Goal: Information Seeking & Learning: Learn about a topic

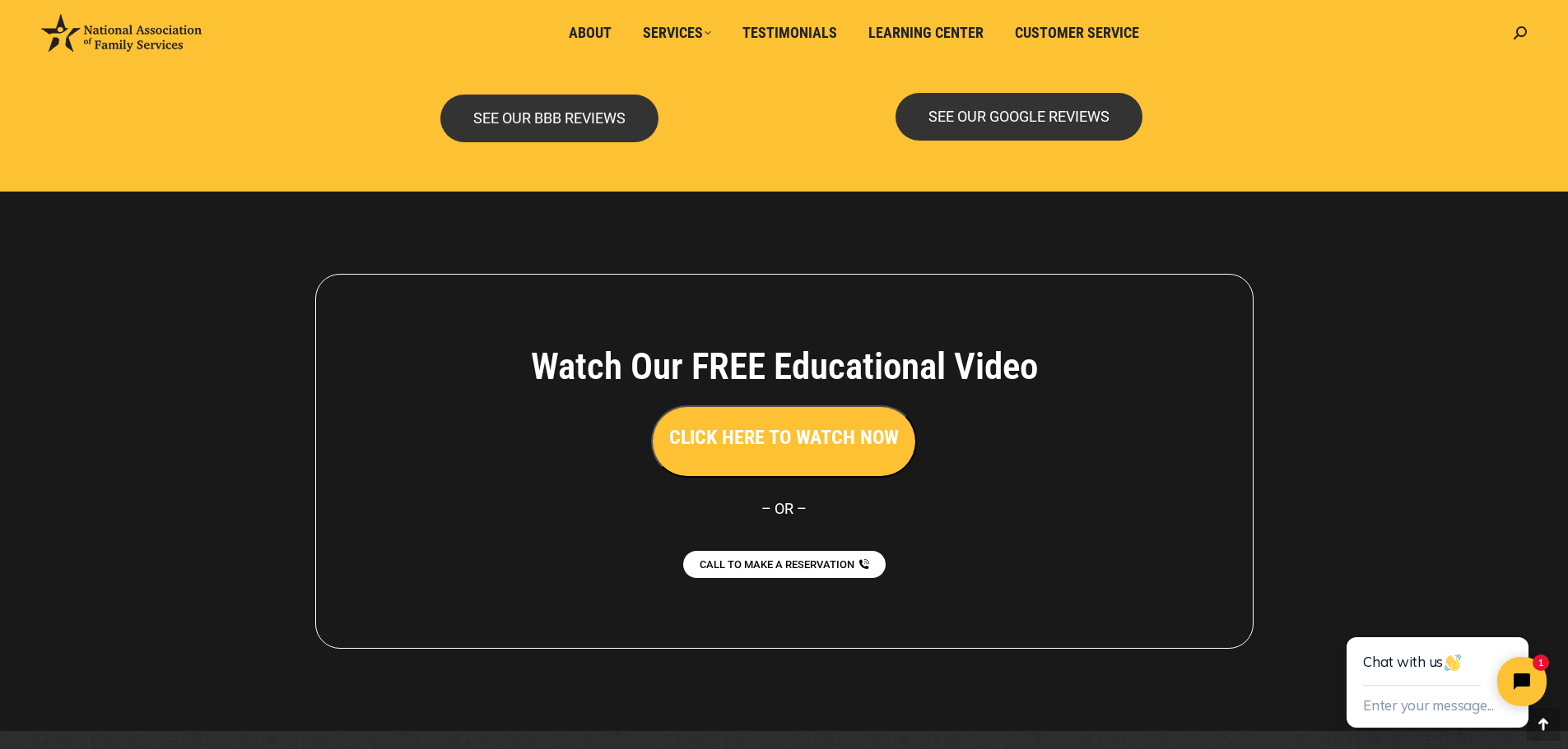
scroll to position [3572, 0]
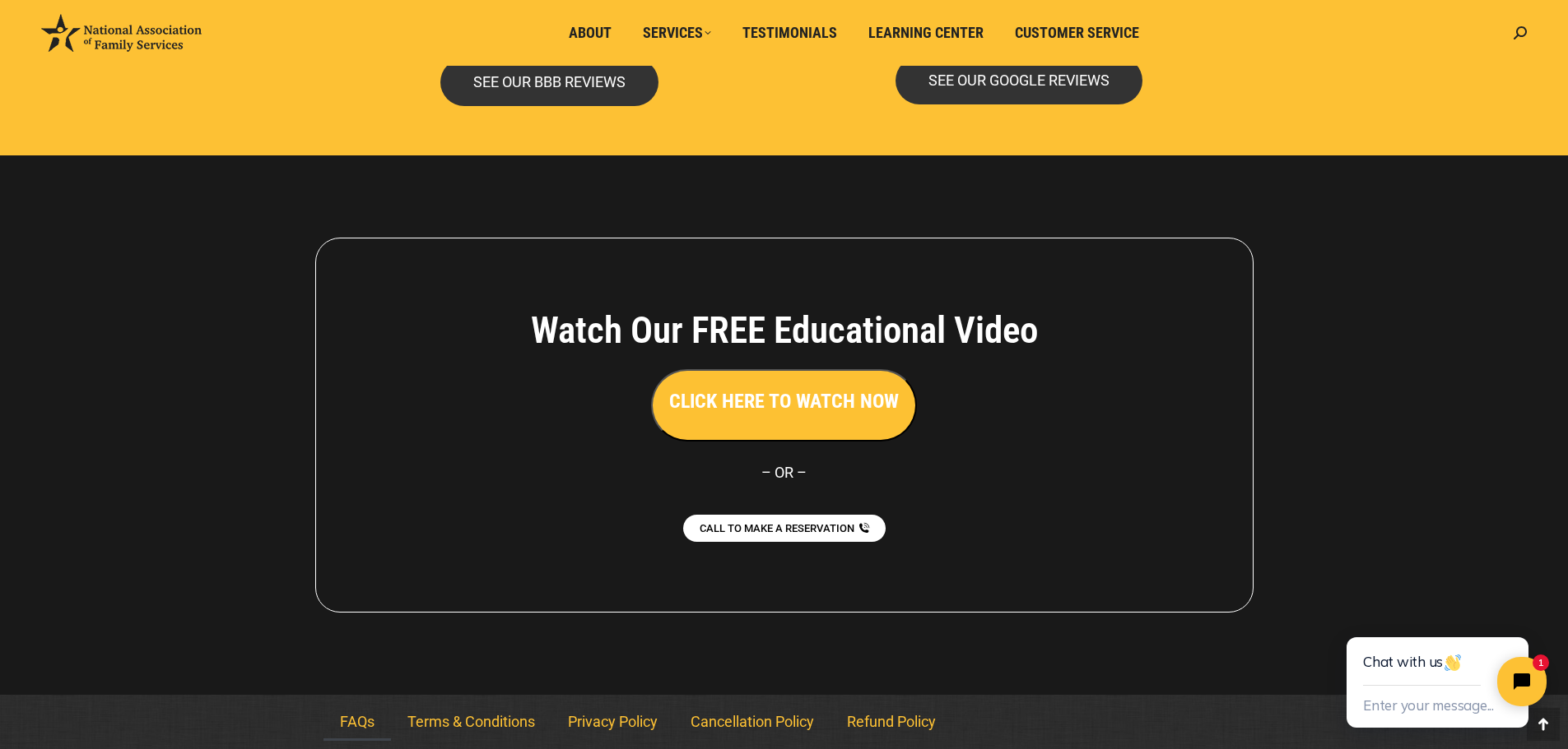
click at [343, 717] on link "FAQs" at bounding box center [357, 722] width 67 height 38
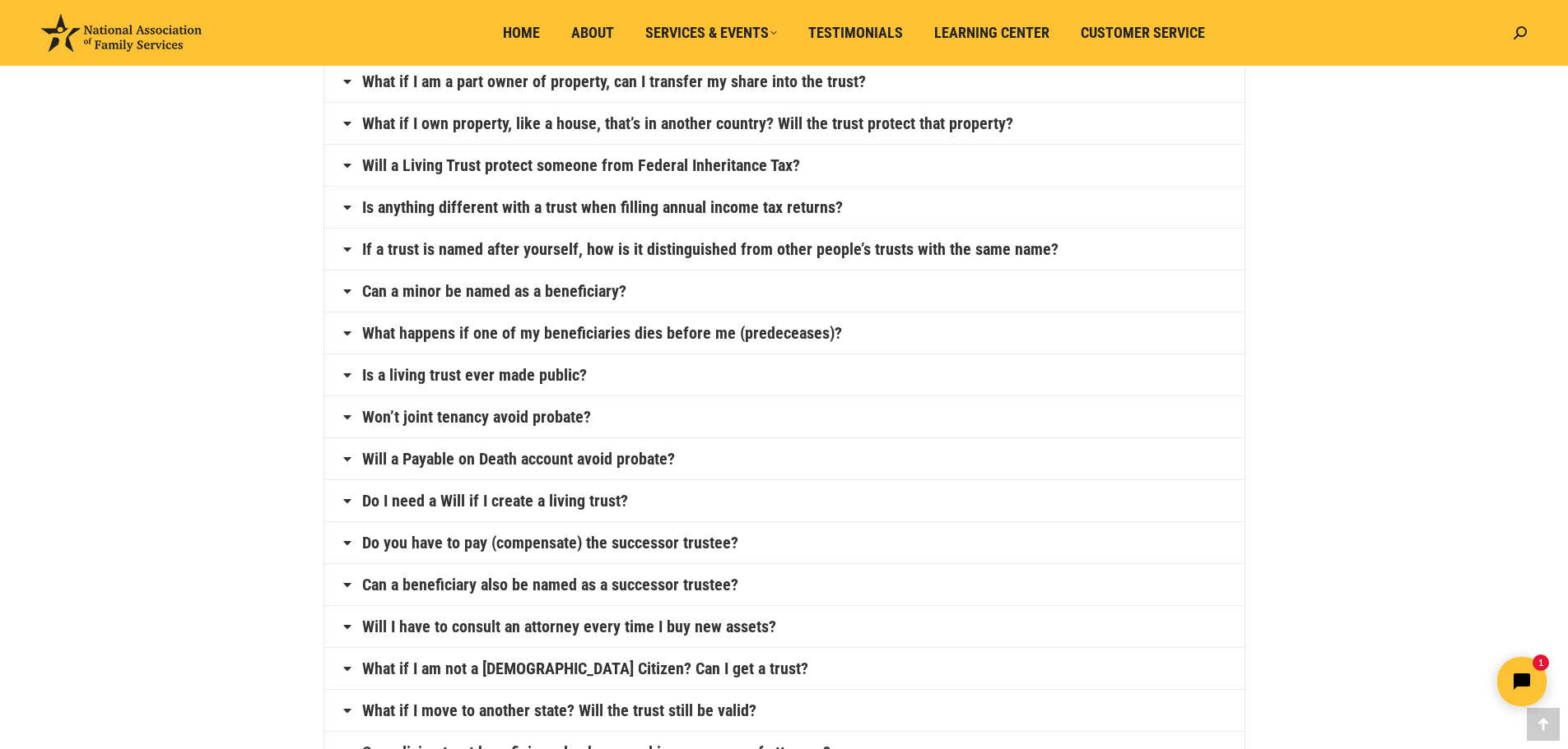
scroll to position [407, 0]
click at [344, 461] on icon at bounding box center [347, 458] width 13 height 13
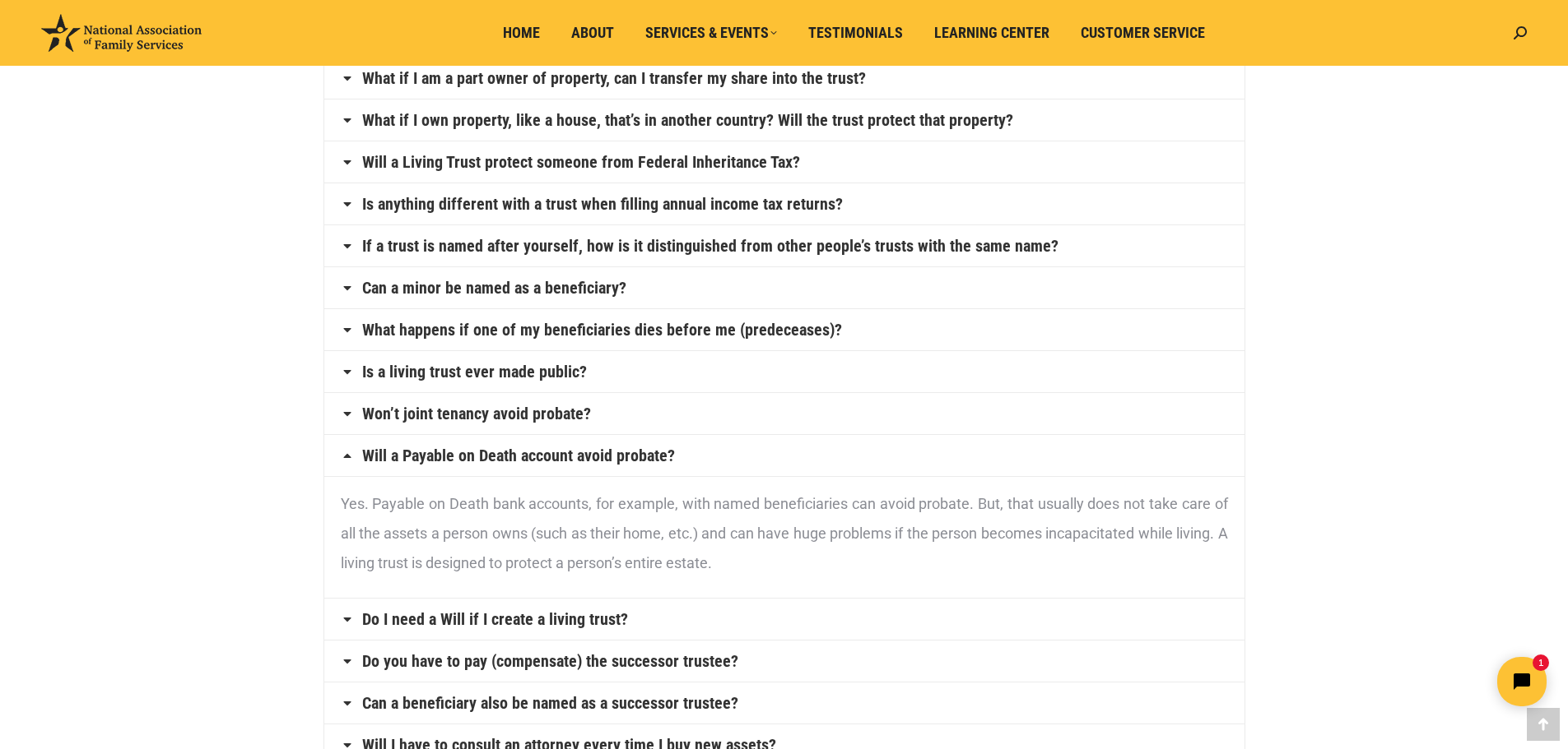
scroll to position [343, 0]
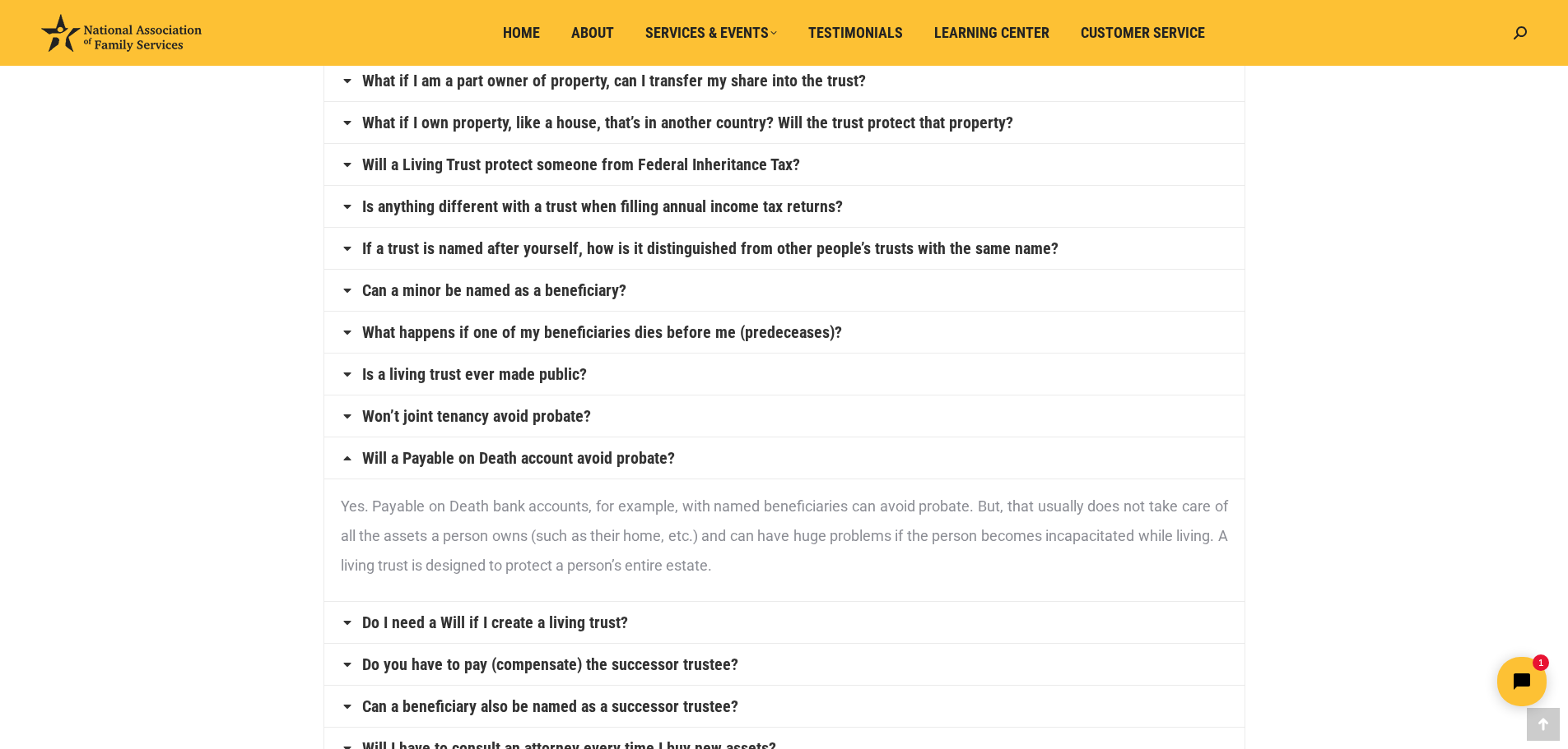
click at [344, 461] on icon at bounding box center [347, 458] width 13 height 13
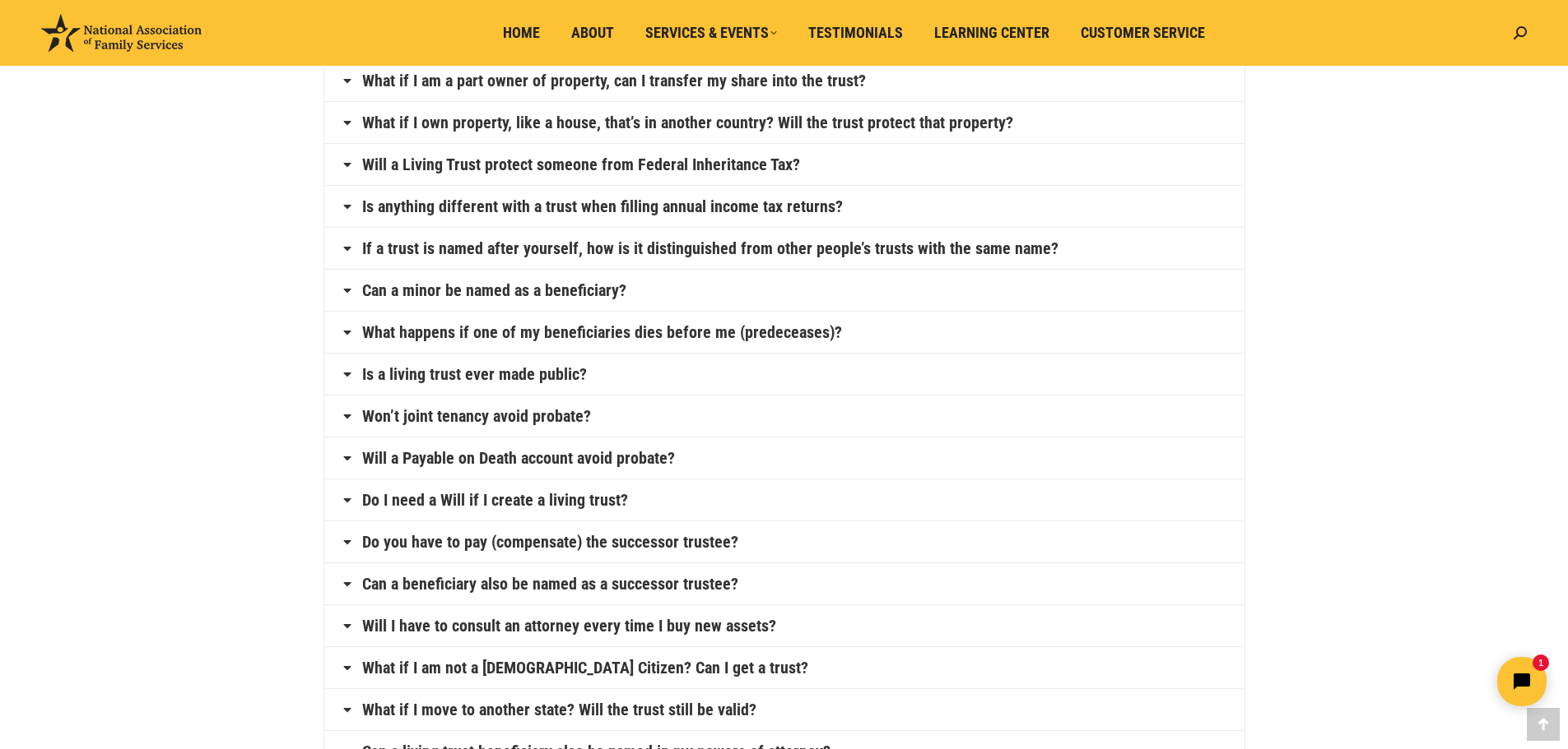
click at [352, 499] on icon at bounding box center [347, 500] width 13 height 13
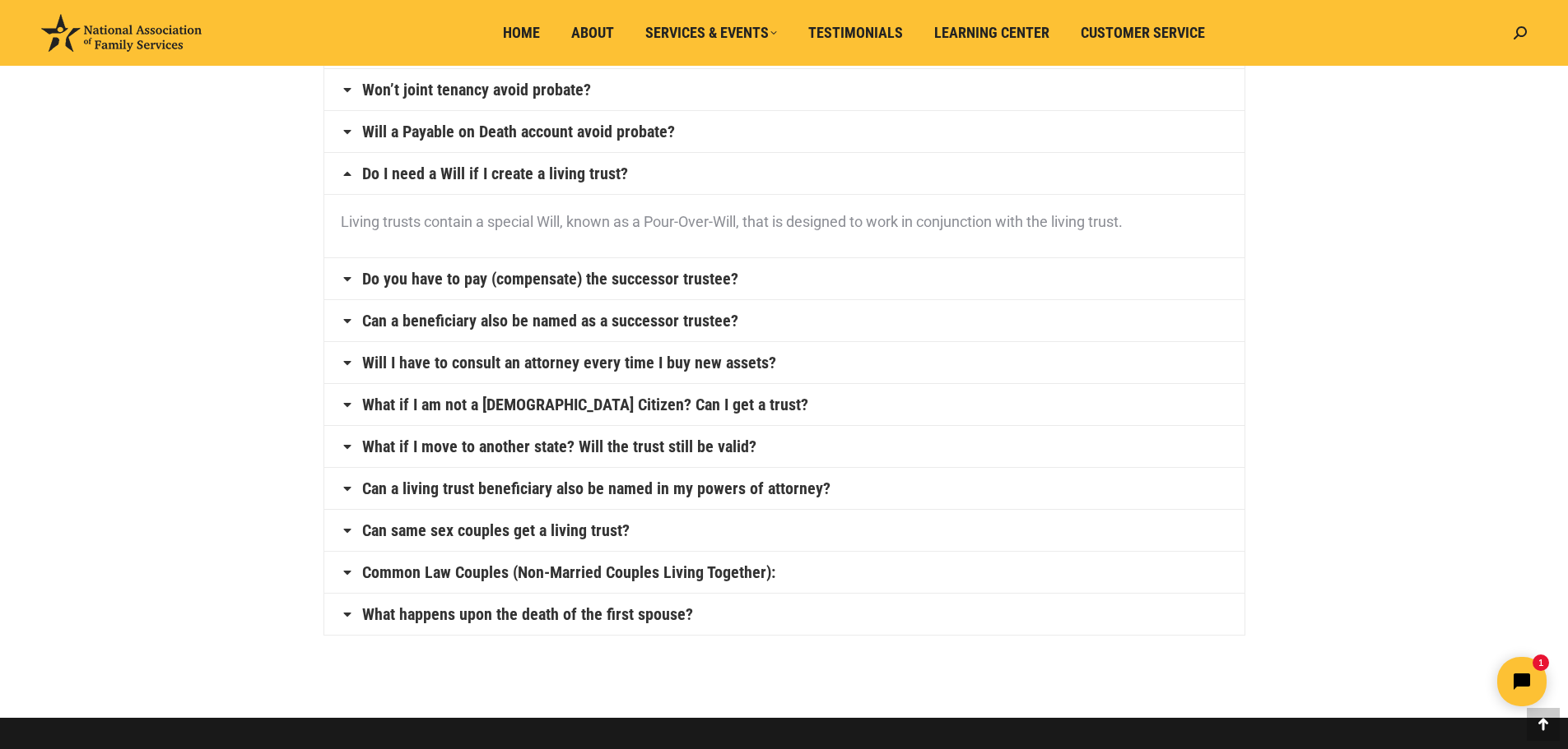
scroll to position [671, 0]
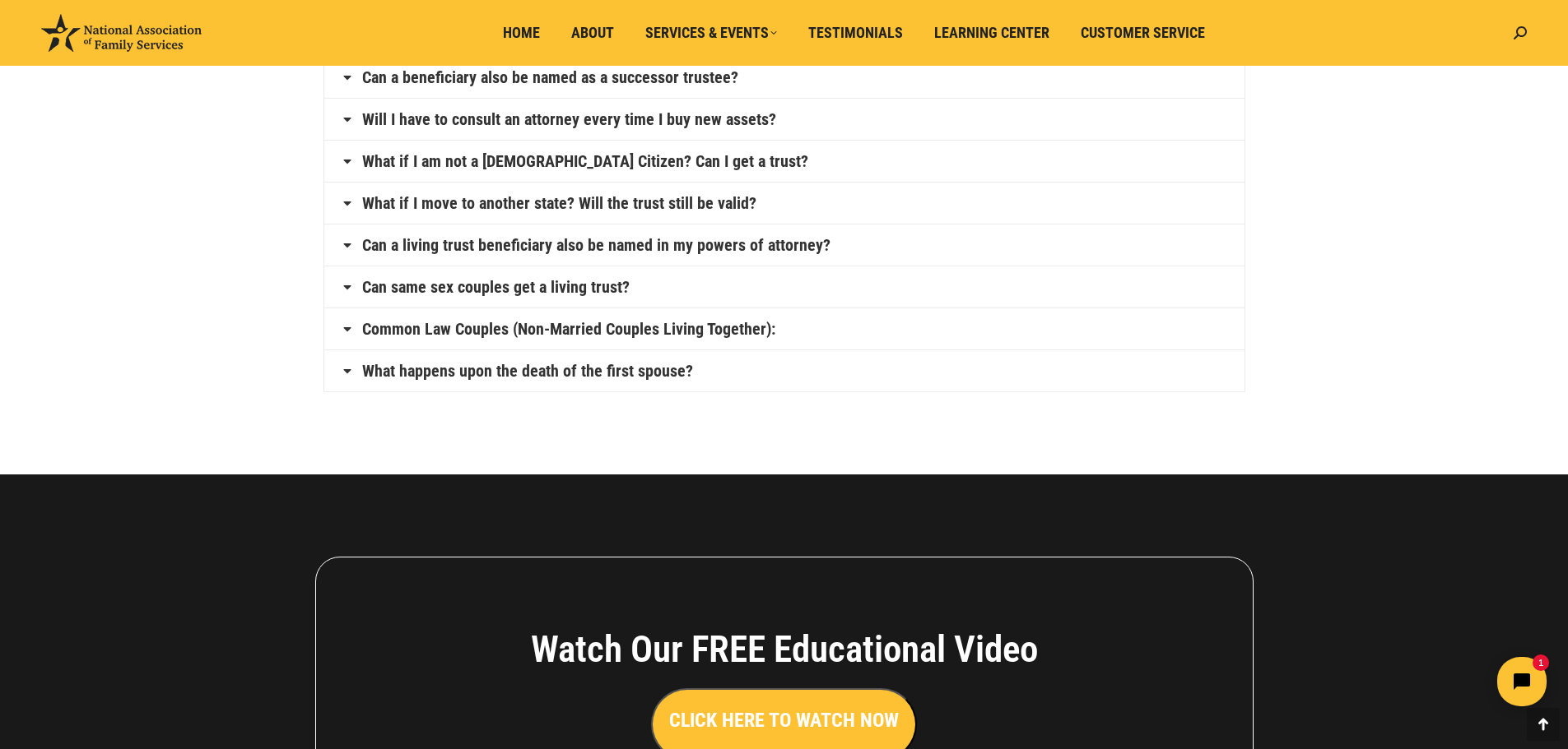
click at [348, 372] on icon at bounding box center [347, 371] width 13 height 13
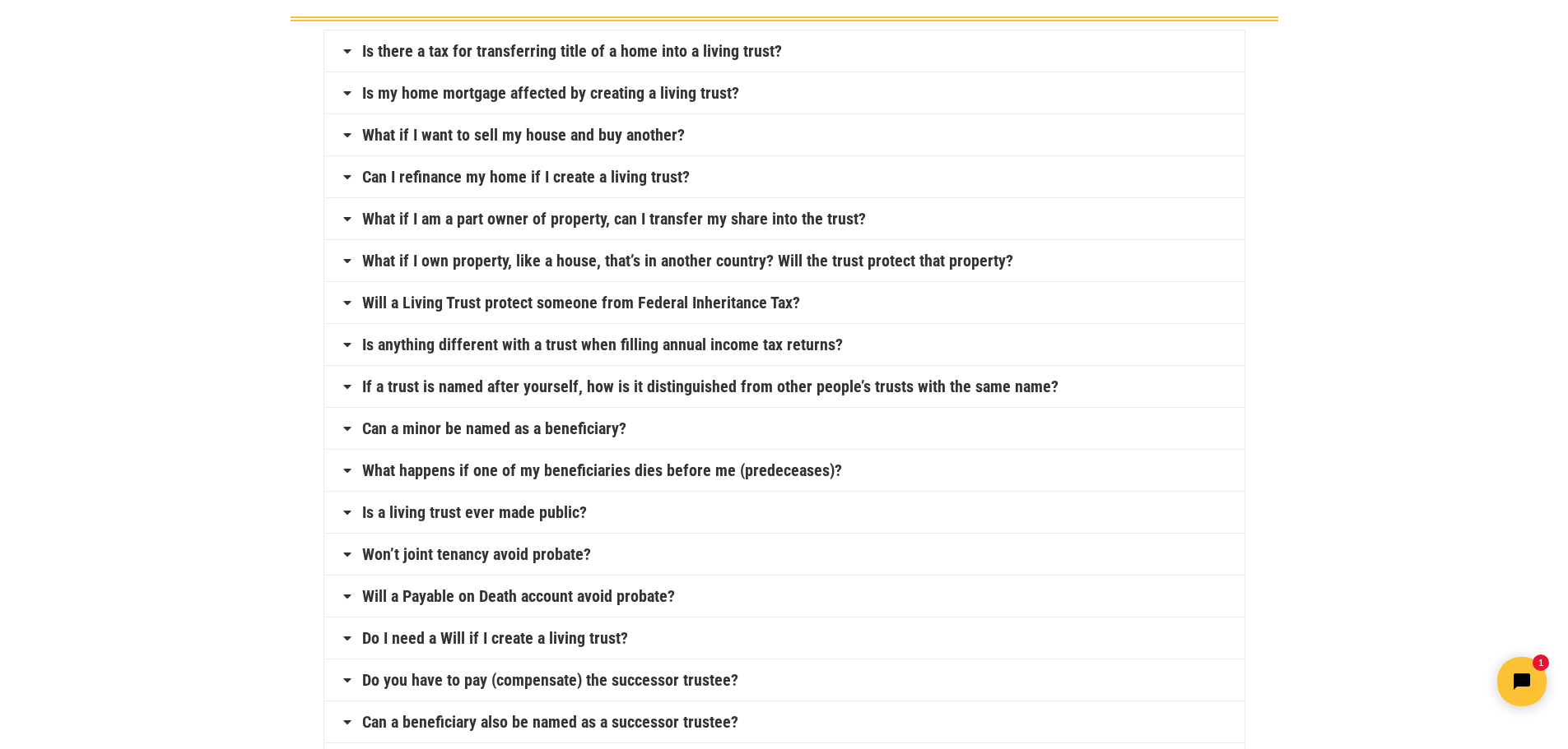
scroll to position [0, 0]
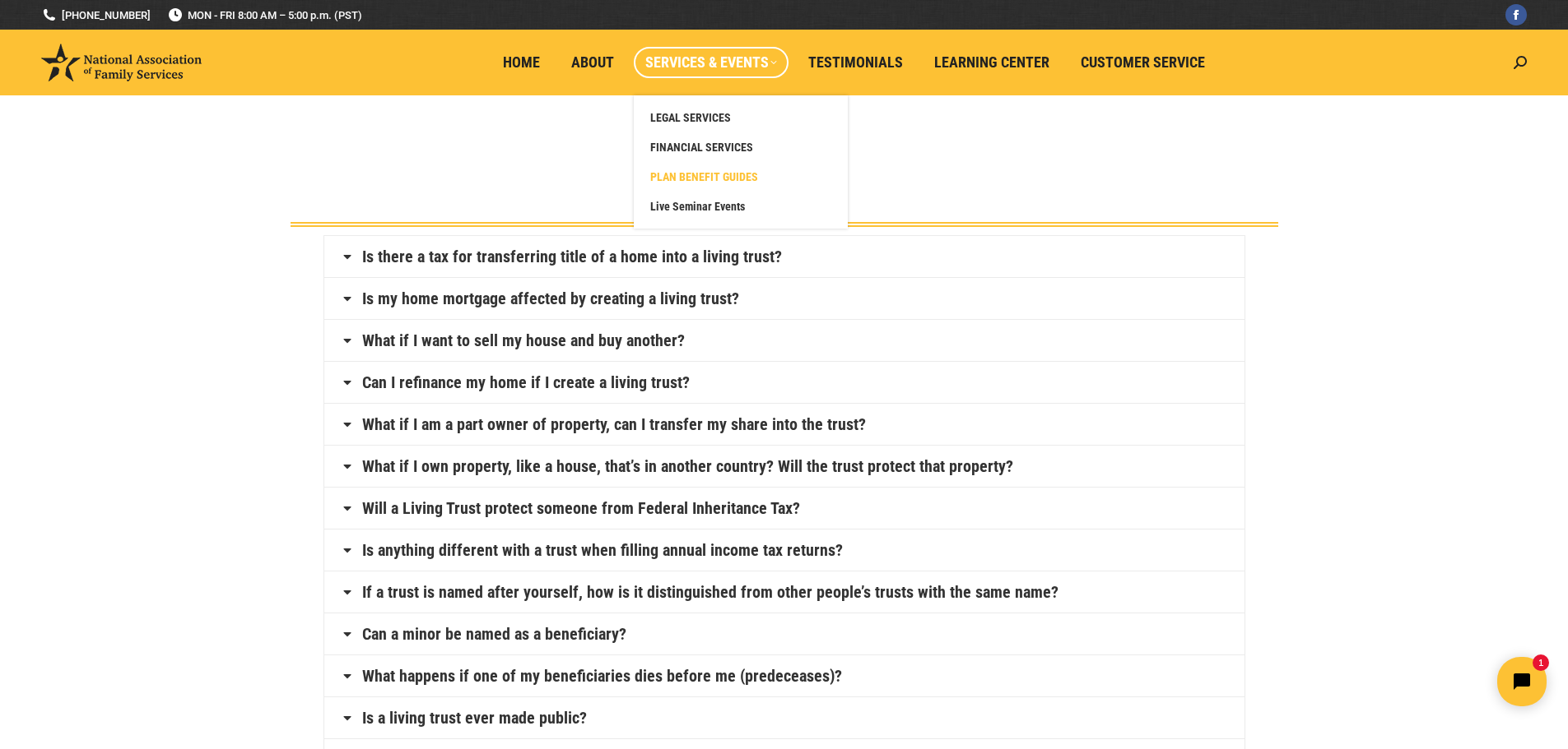
click at [705, 175] on span "PLAN BENEFIT GUIDES" at bounding box center [703, 177] width 107 height 15
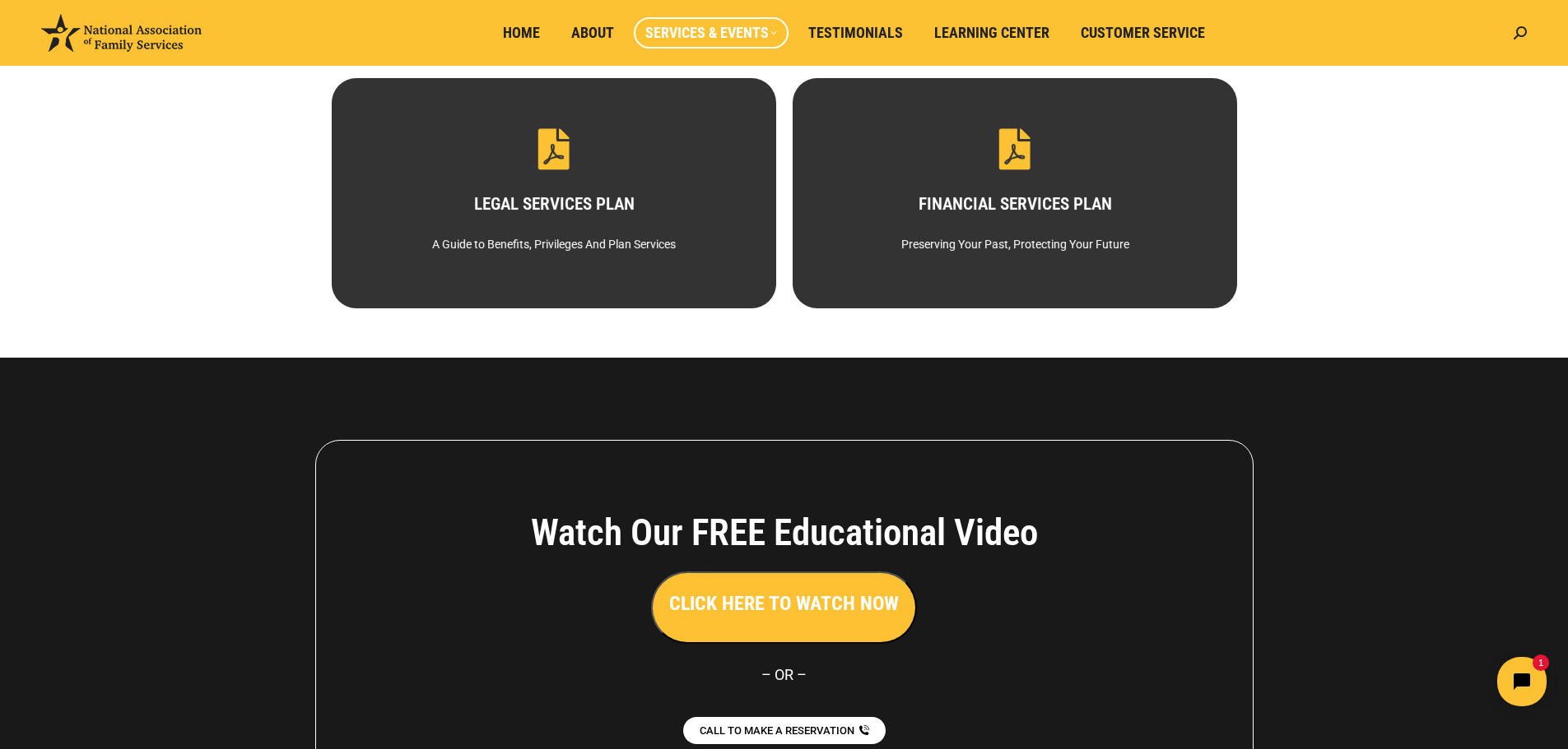
scroll to position [163, 0]
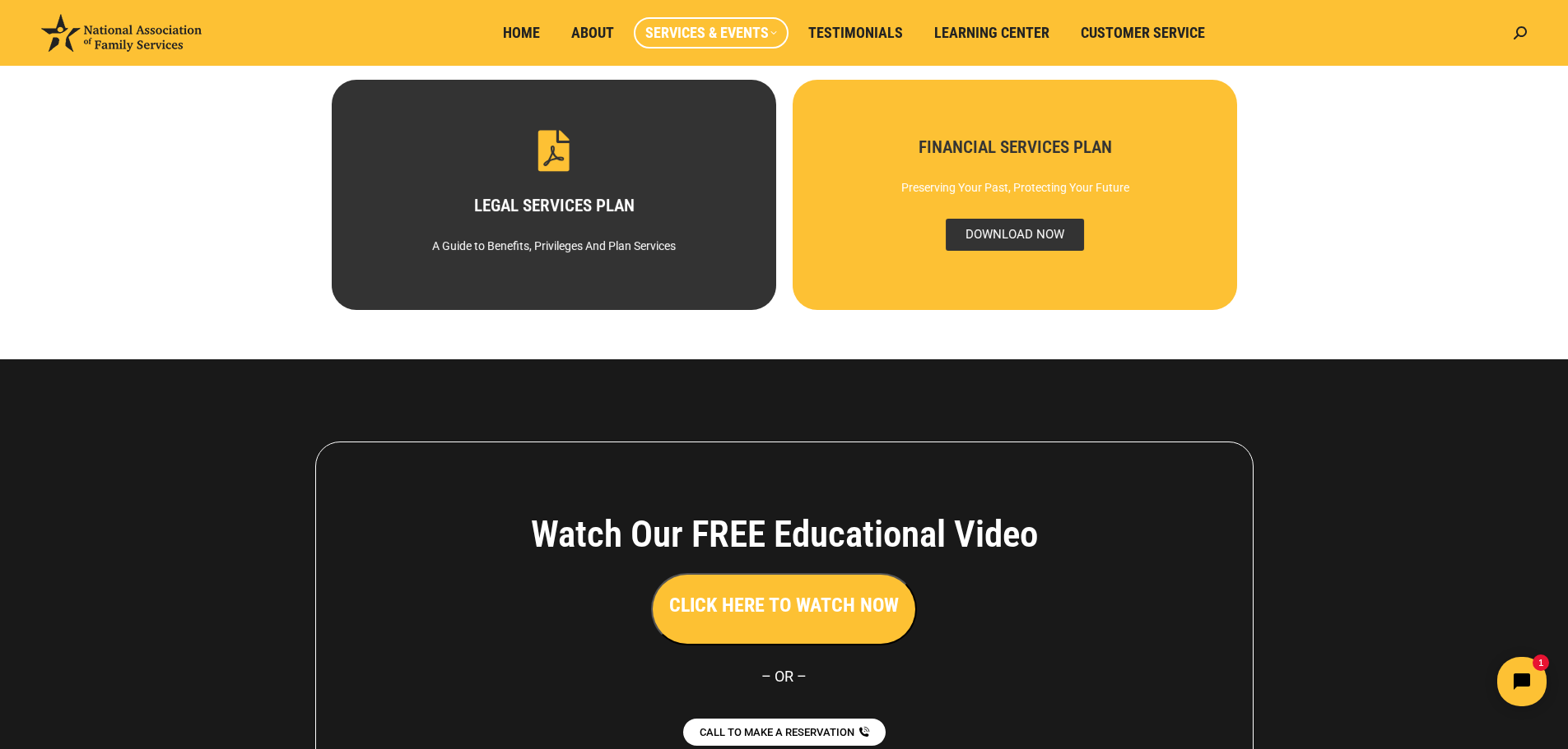
click at [996, 231] on span "DOWNLOAD NOW" at bounding box center [1014, 235] width 139 height 32
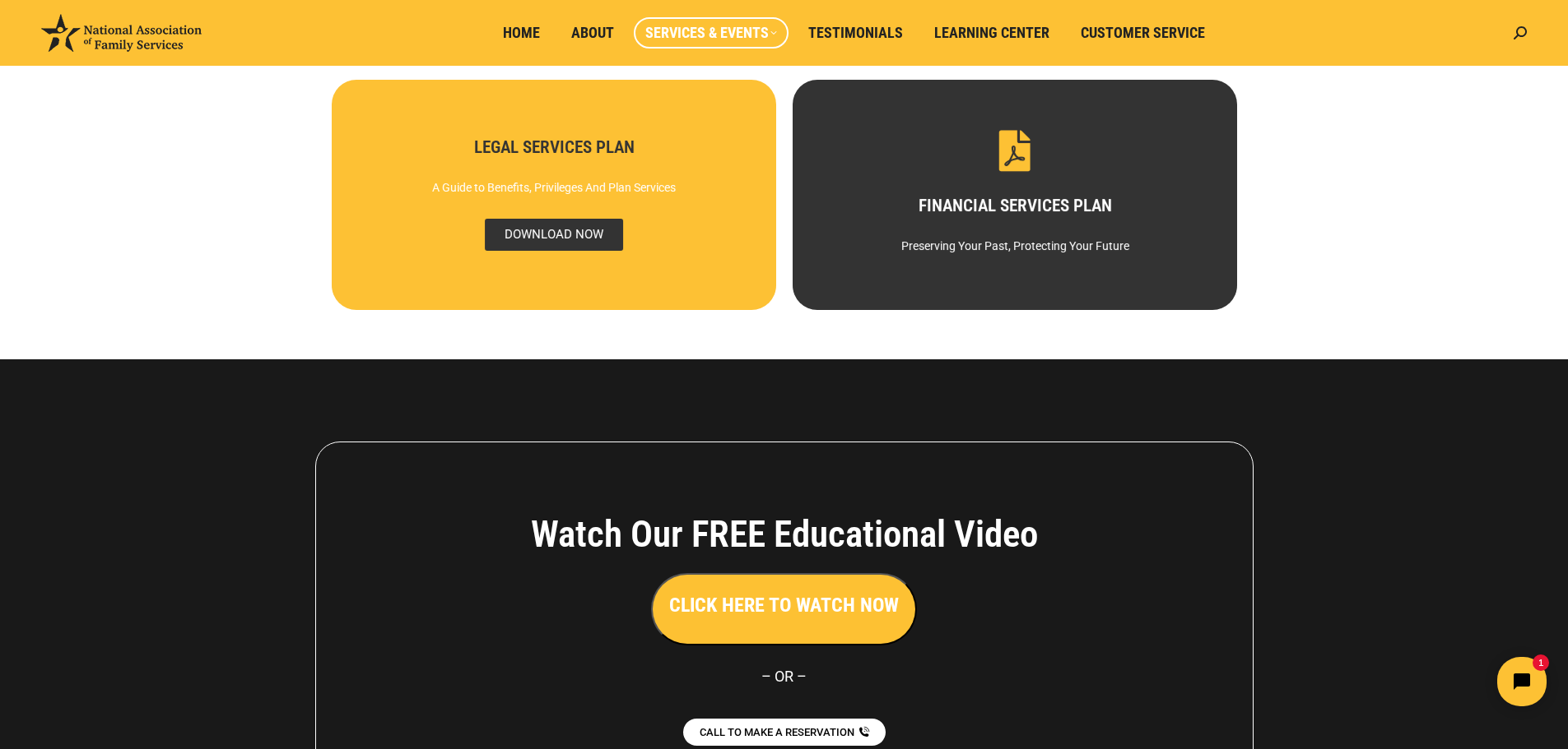
click at [554, 226] on span "DOWNLOAD NOW" at bounding box center [553, 235] width 139 height 32
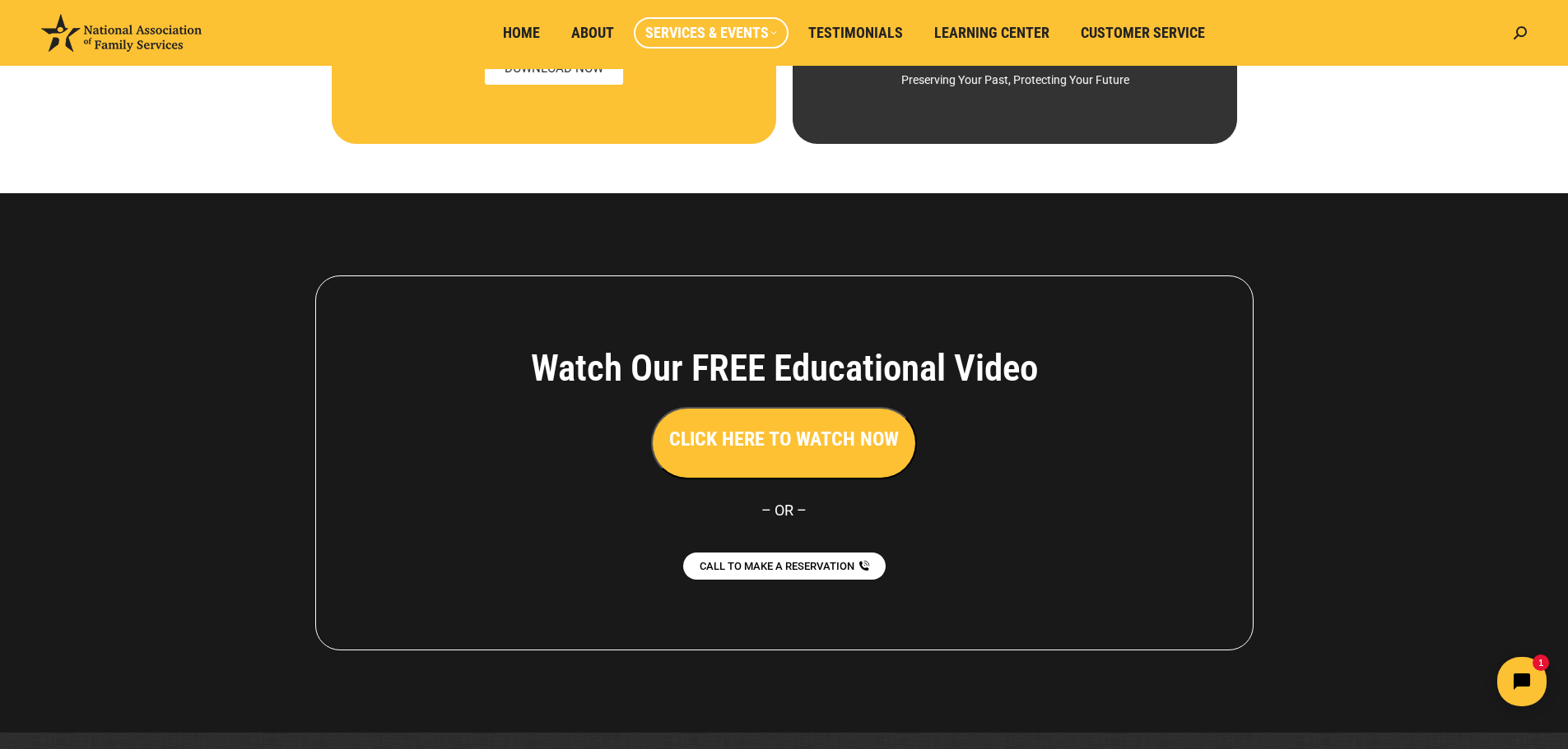
scroll to position [0, 0]
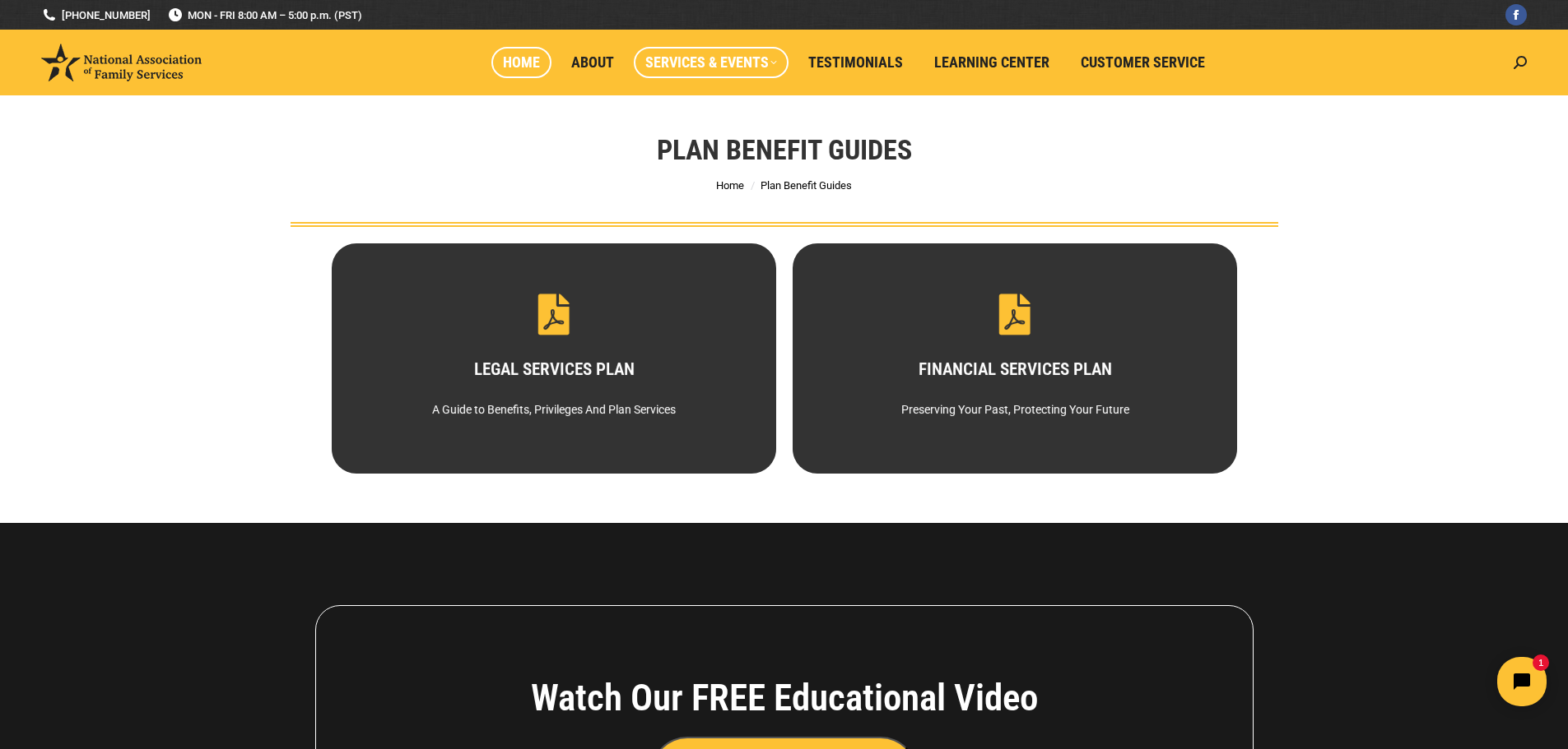
click at [526, 65] on span "Home" at bounding box center [521, 62] width 37 height 18
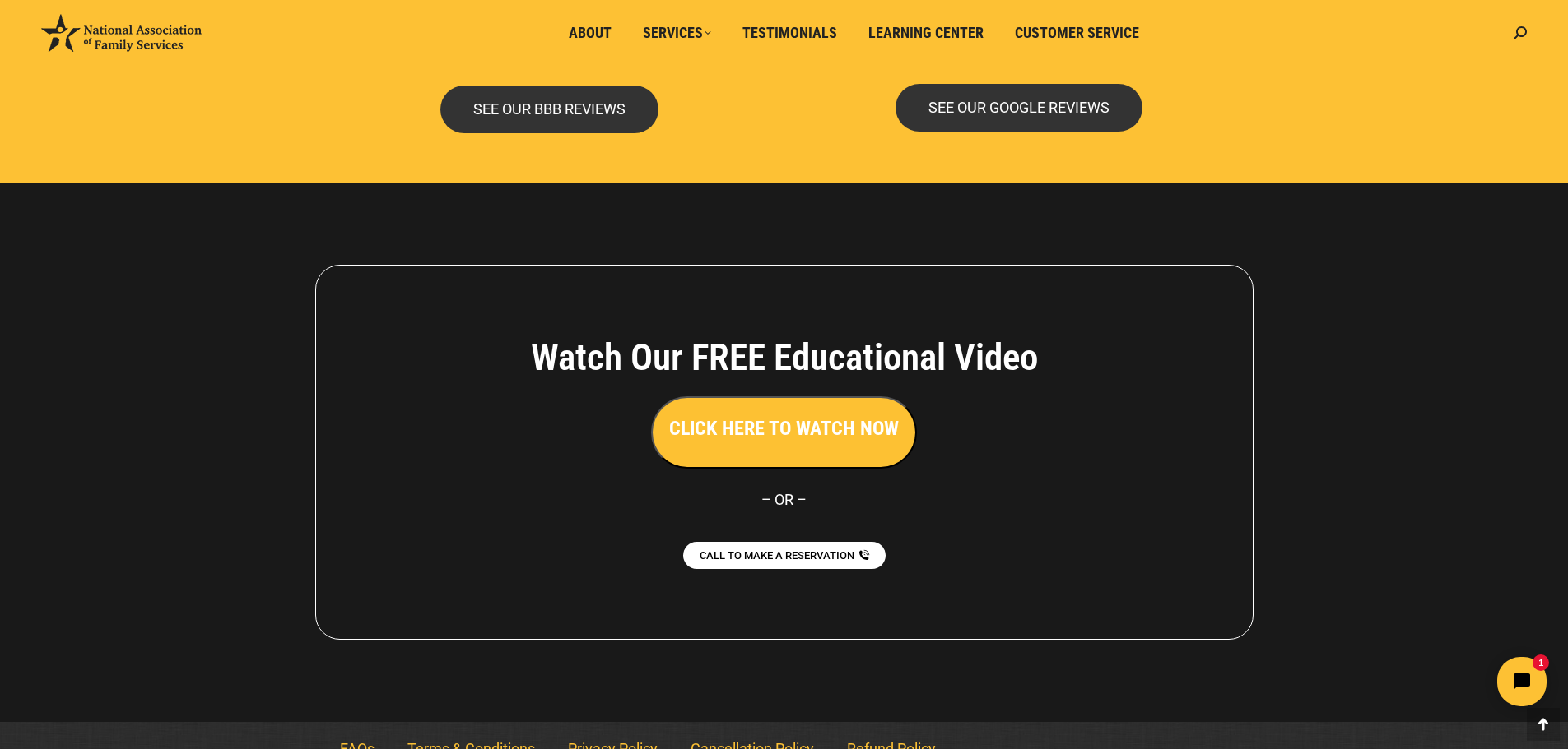
scroll to position [3572, 0]
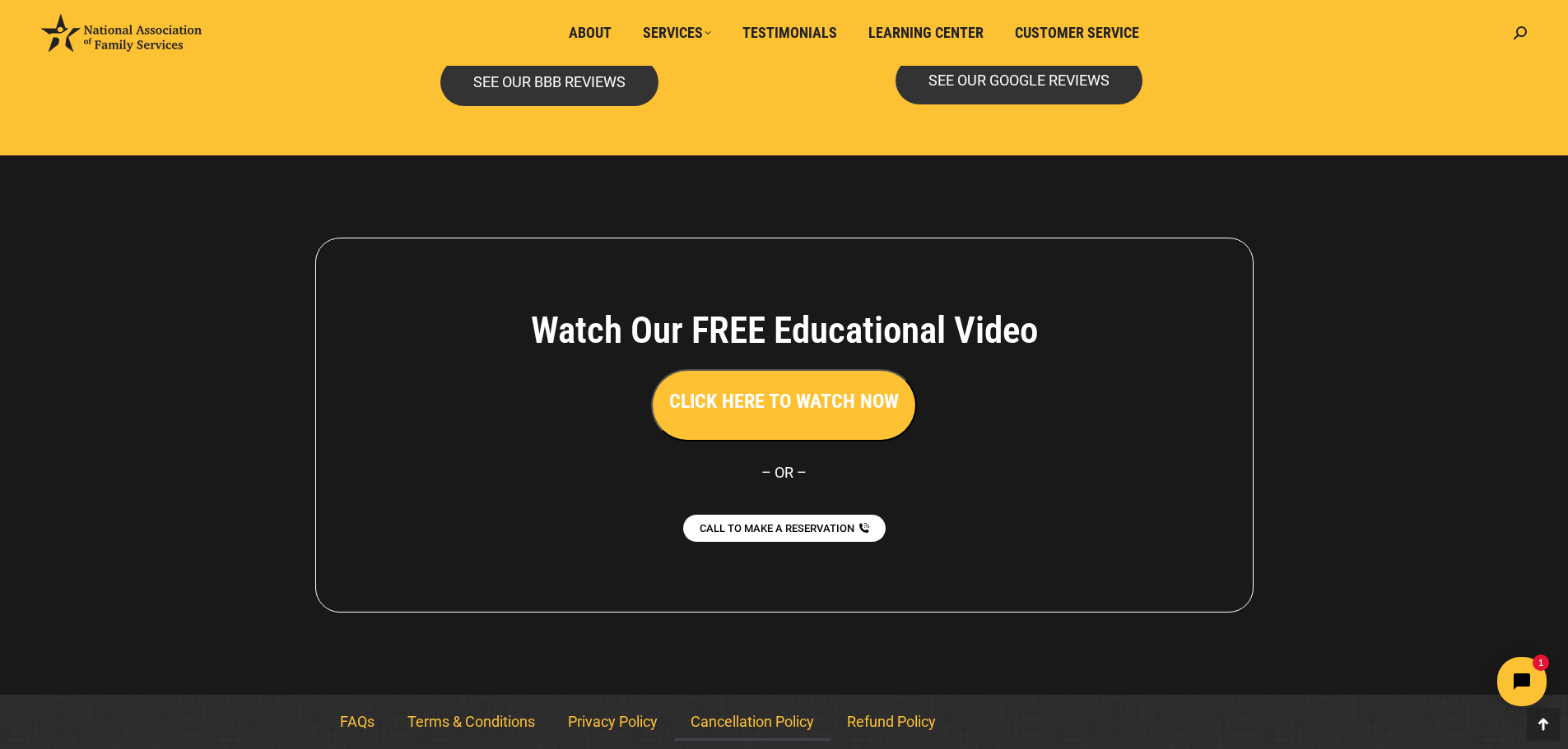
click at [766, 721] on link "Cancellation Policy" at bounding box center [752, 722] width 156 height 38
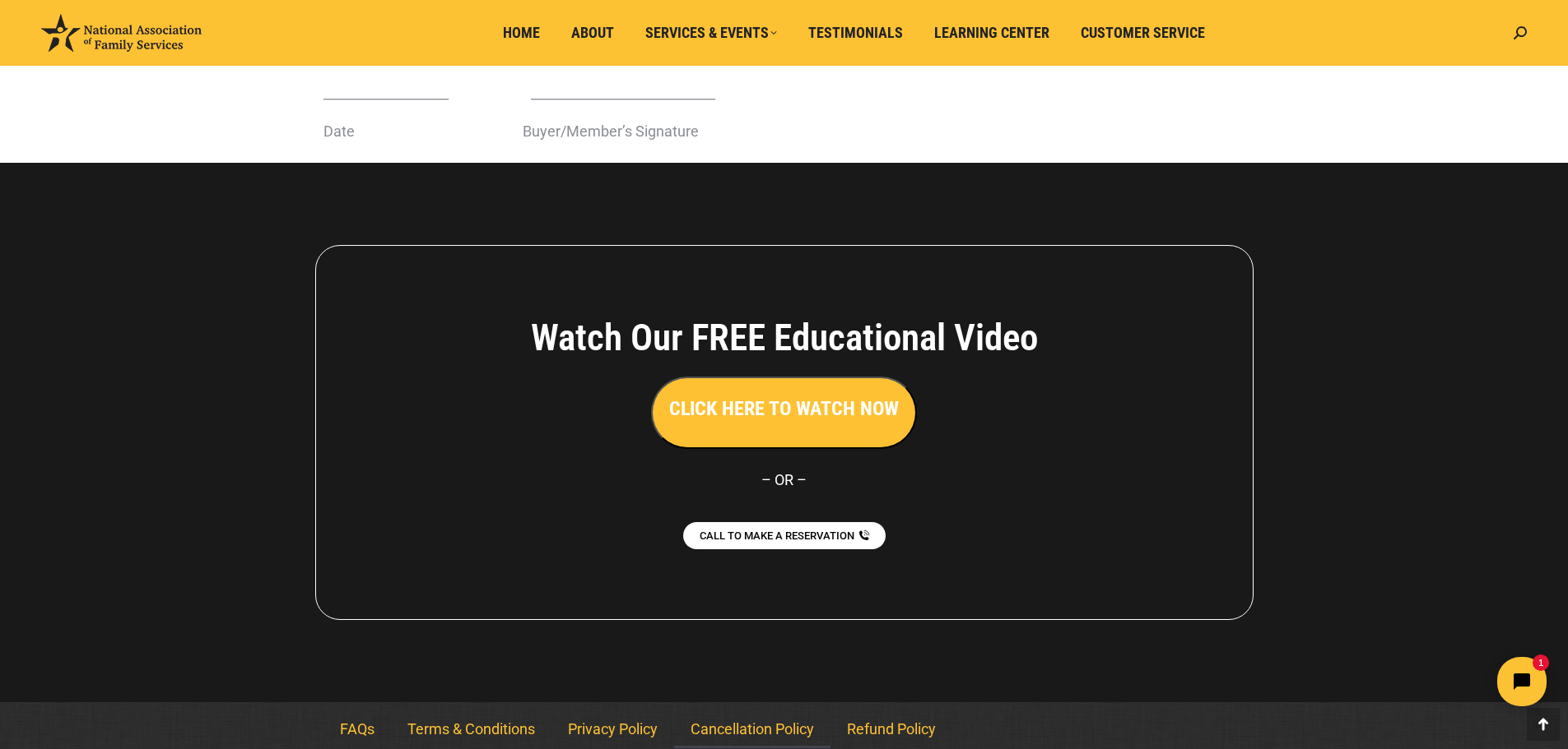
scroll to position [714, 0]
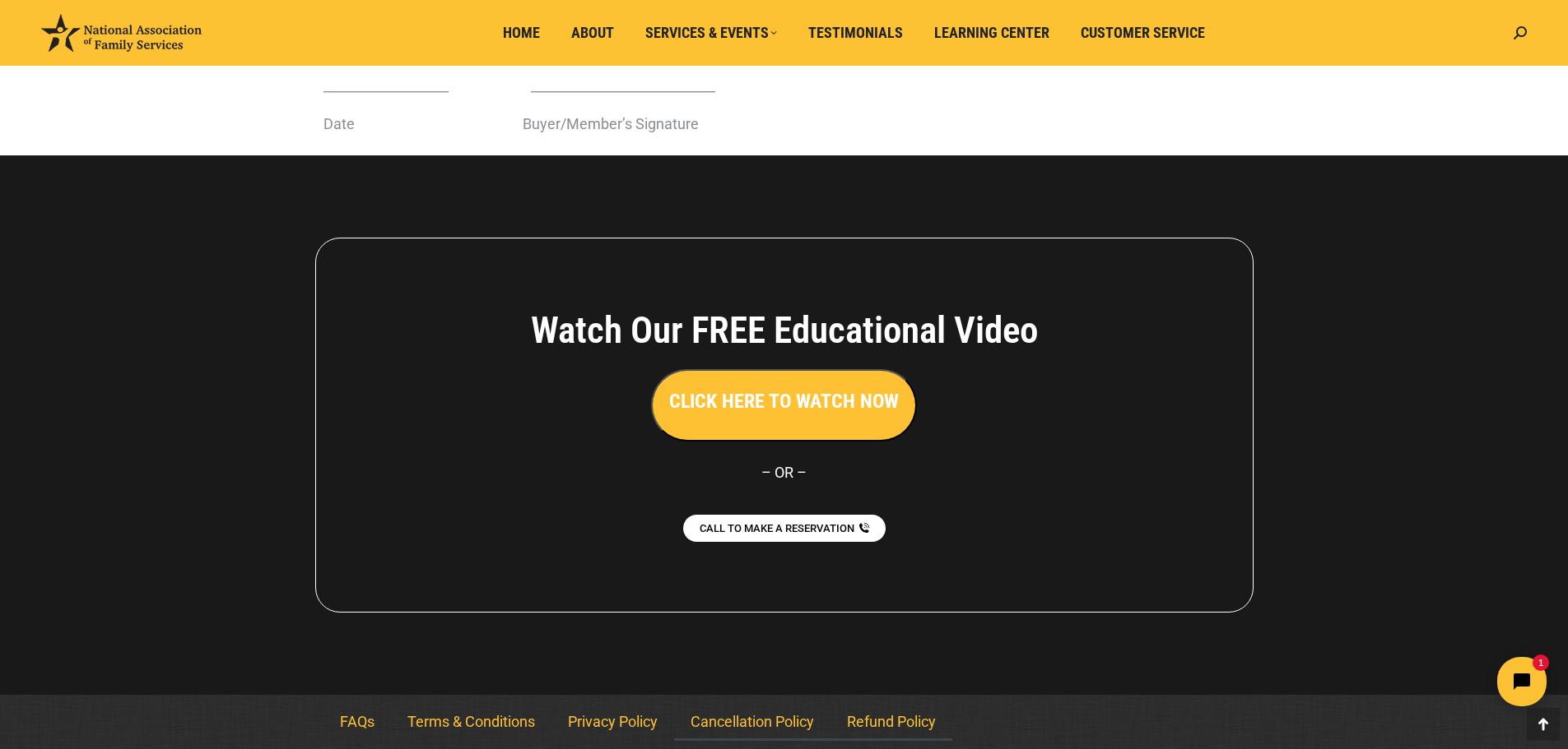
click at [907, 719] on link "Refund Policy" at bounding box center [891, 722] width 122 height 38
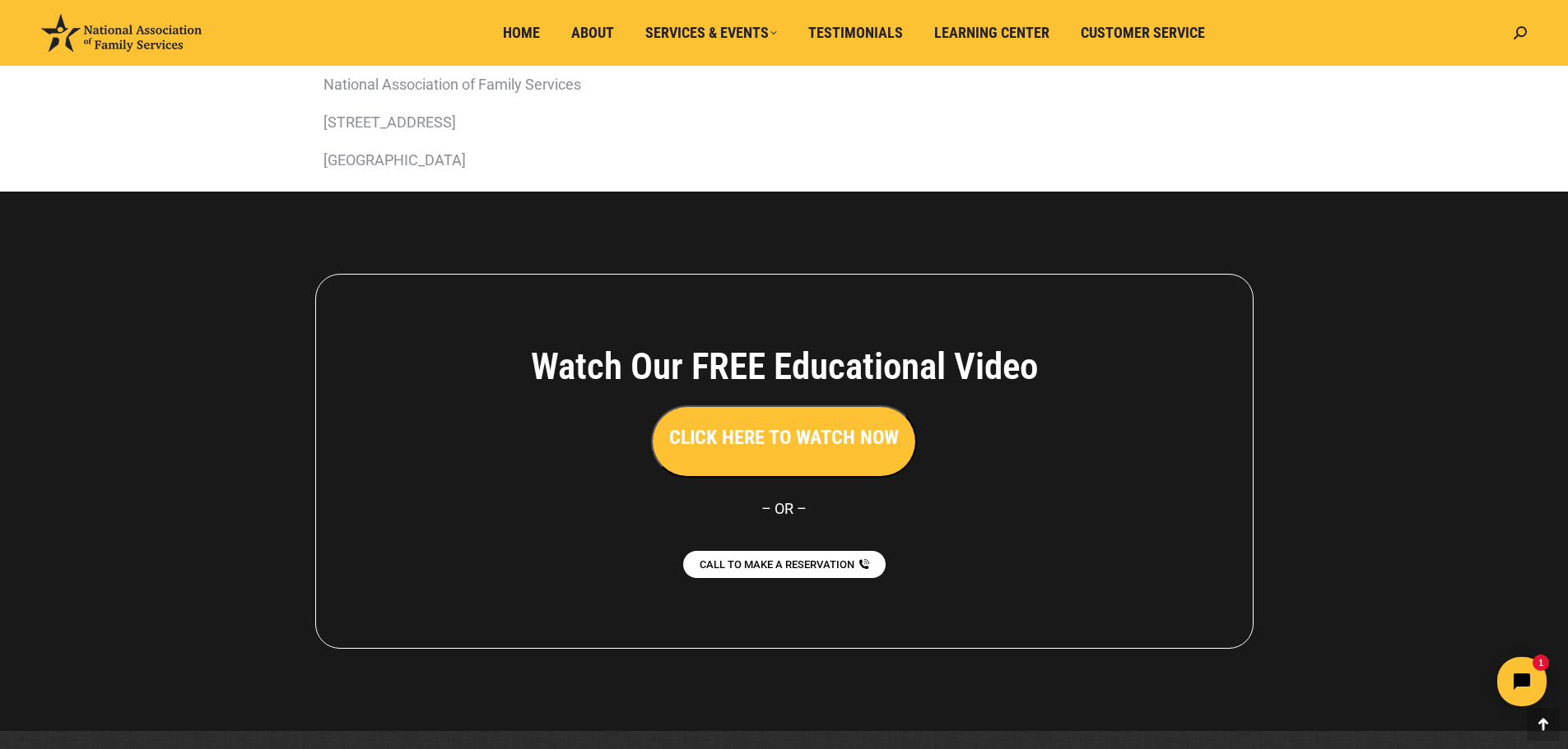
scroll to position [674, 0]
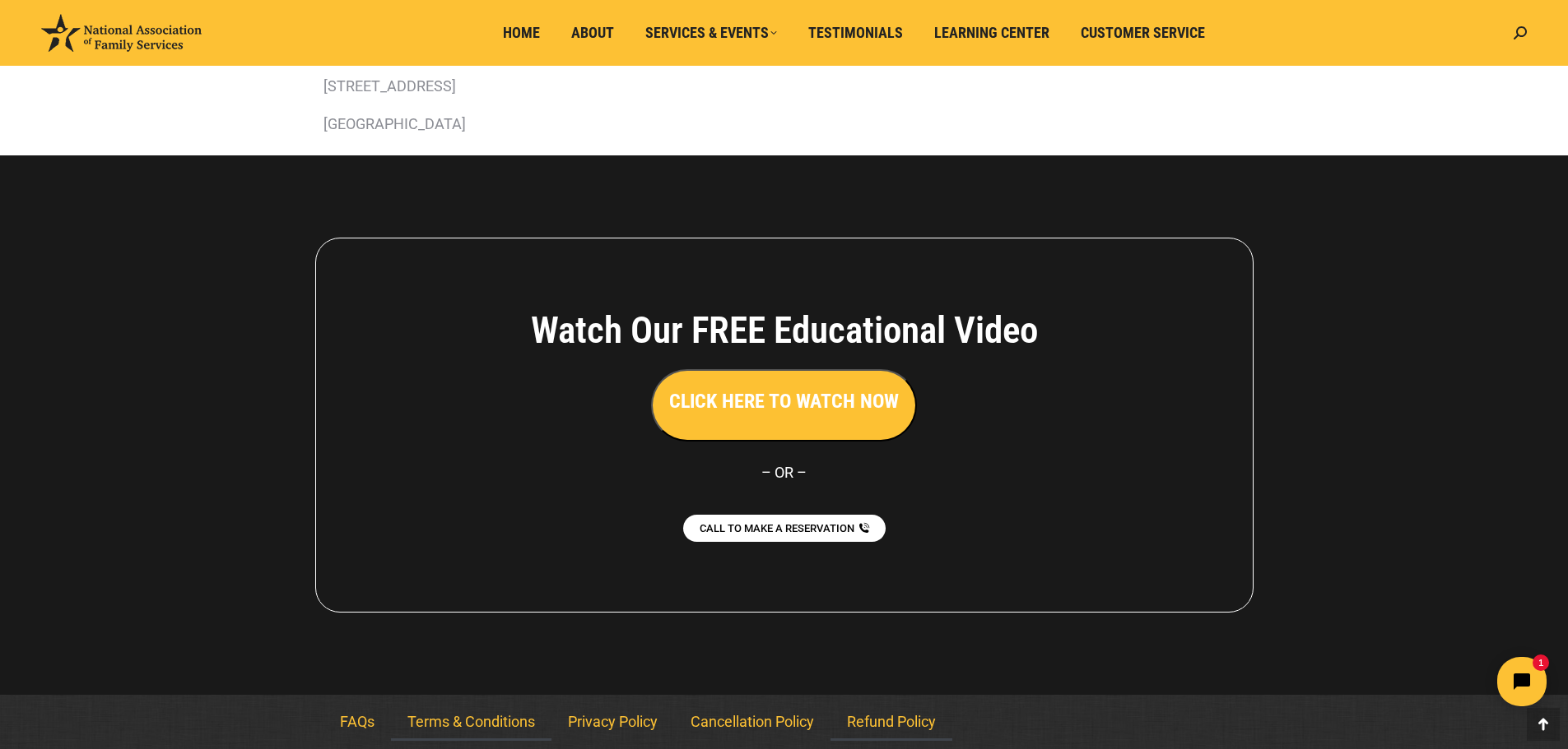
click at [479, 714] on link "Terms & Conditions" at bounding box center [471, 722] width 161 height 38
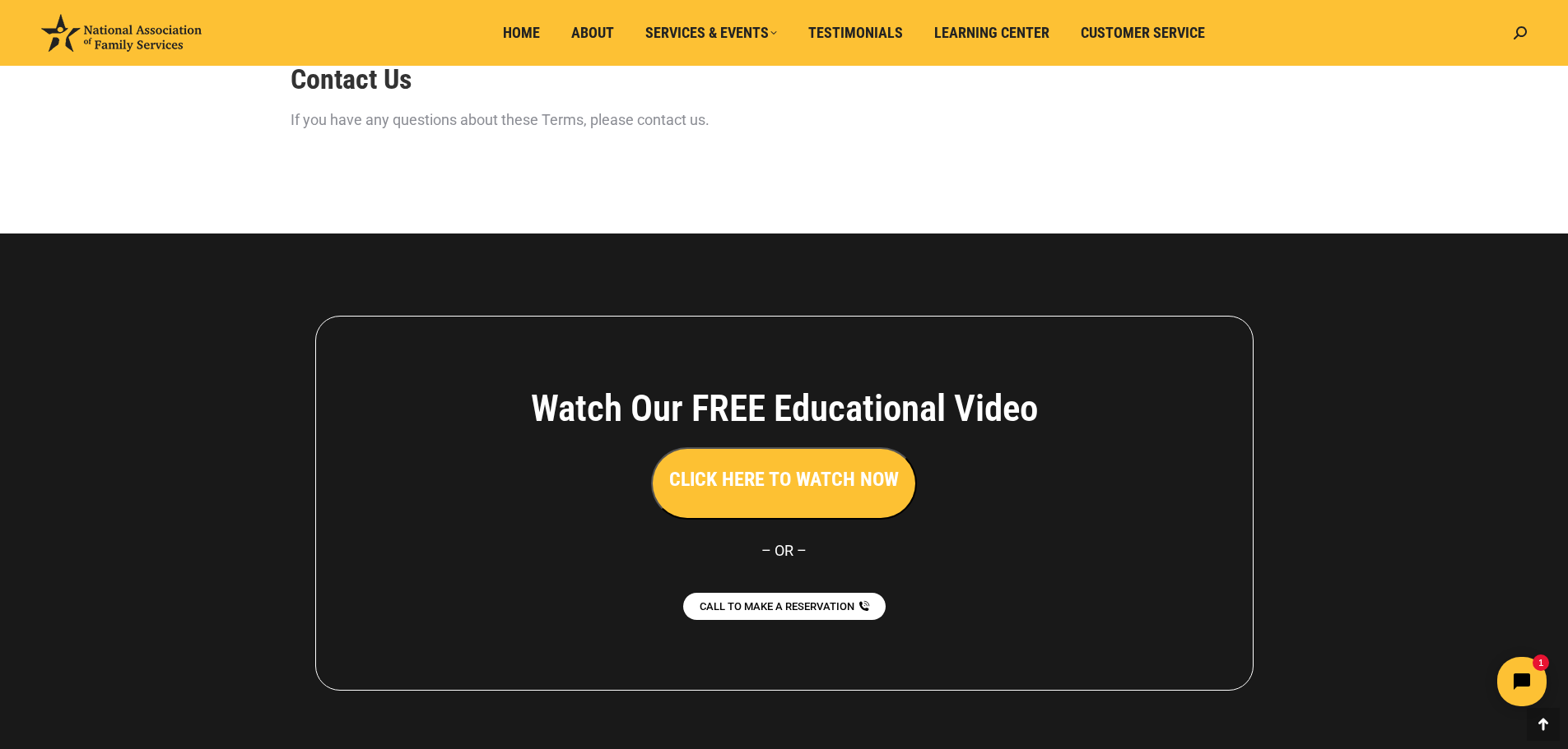
scroll to position [2900, 0]
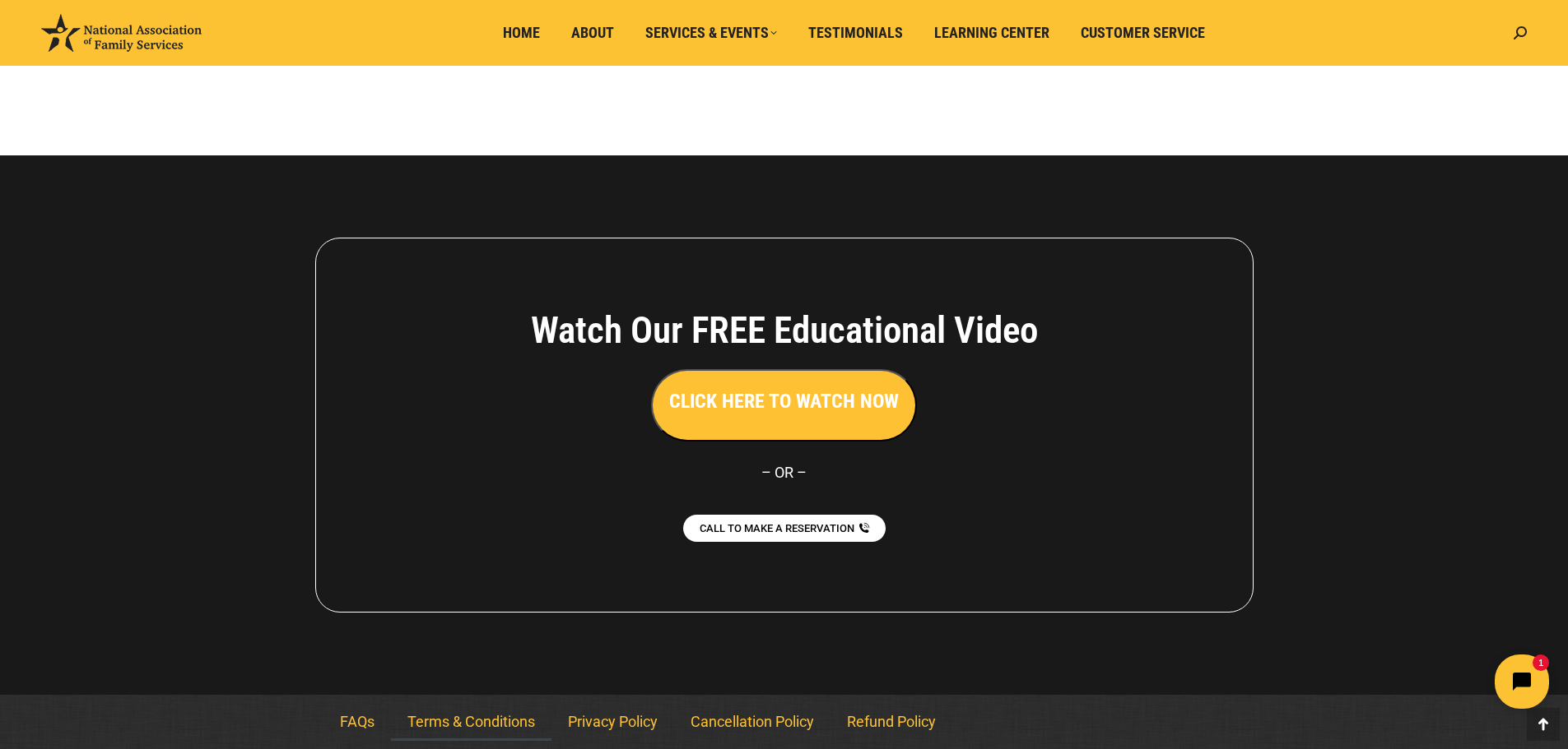
click at [1537, 663] on button "Open chat widget" at bounding box center [1521, 682] width 54 height 54
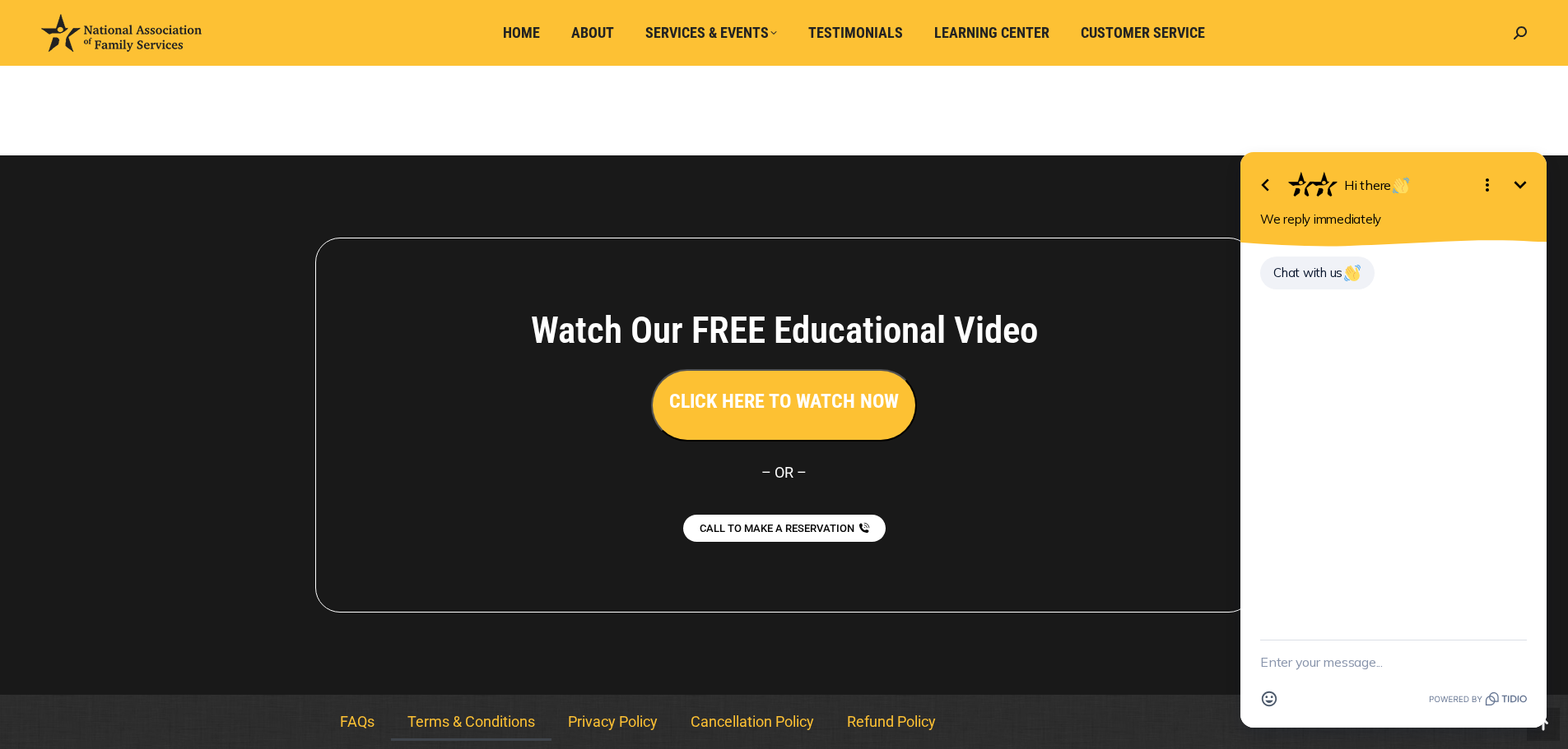
click at [1267, 190] on icon "button" at bounding box center [1264, 185] width 7 height 12
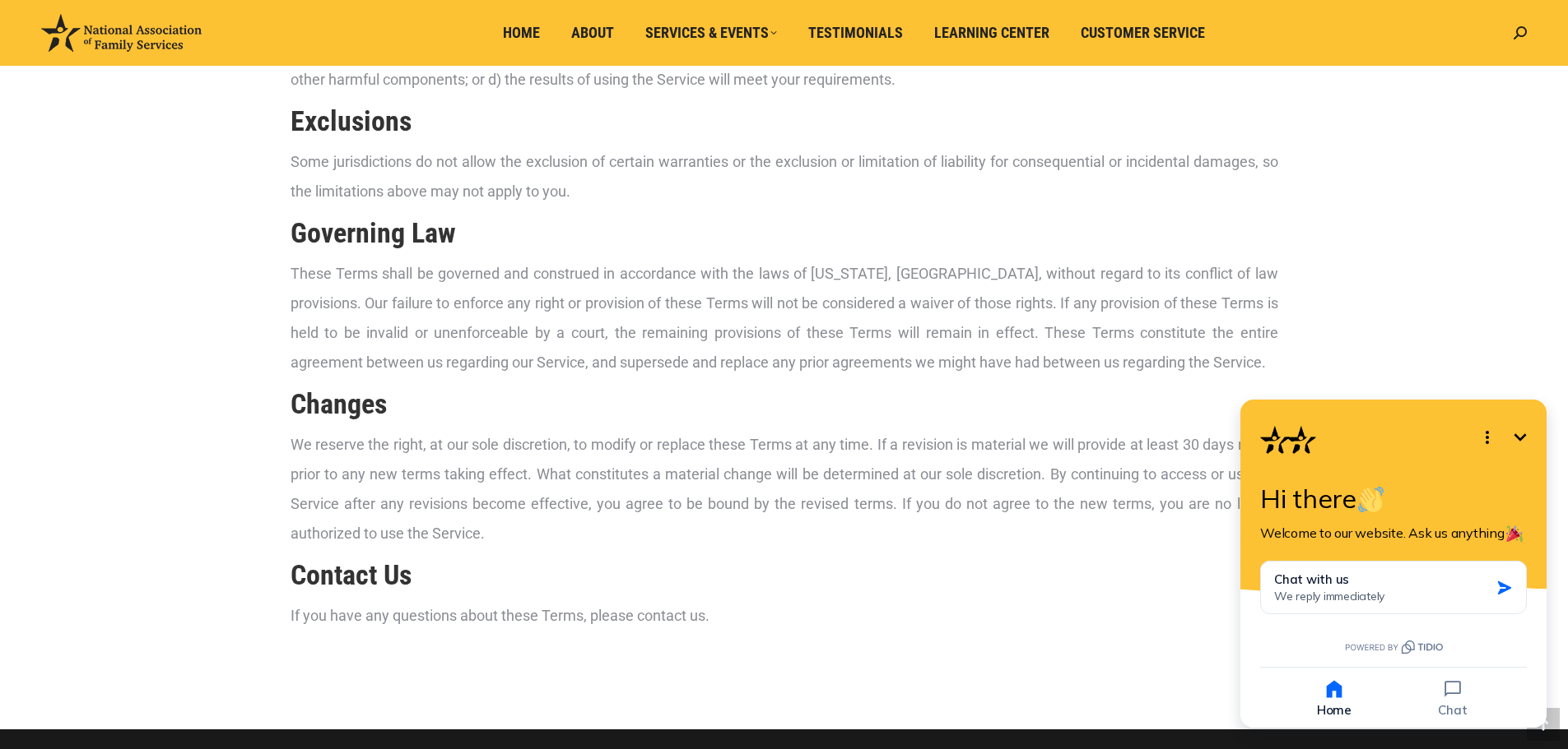
scroll to position [2325, 0]
click at [876, 39] on span "Testimonials" at bounding box center [855, 33] width 95 height 18
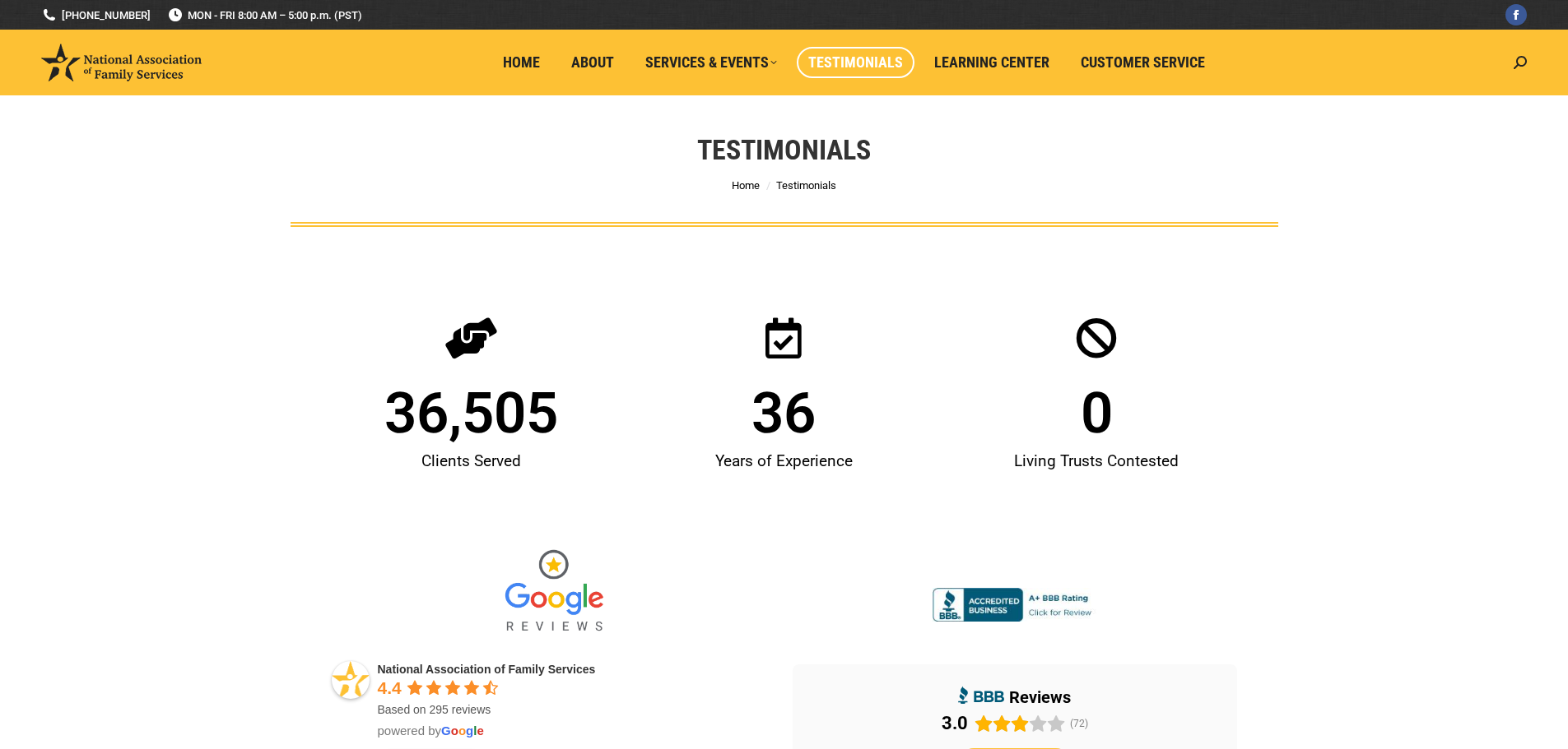
click at [555, 671] on span "National Association of Family Services" at bounding box center [487, 669] width 218 height 13
